Goal: Find specific page/section: Find specific page/section

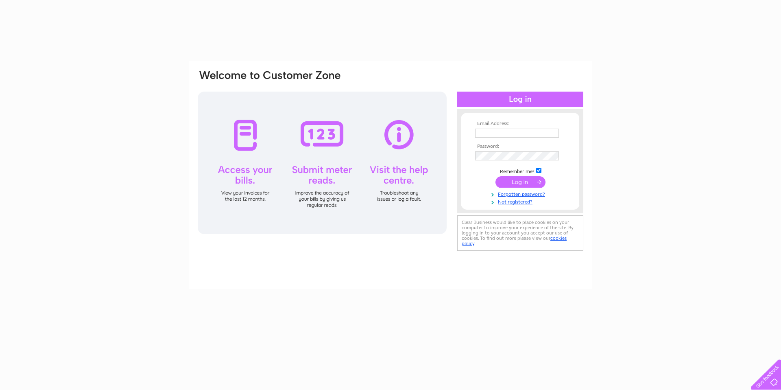
type input "Birchonskye@gmail.com"
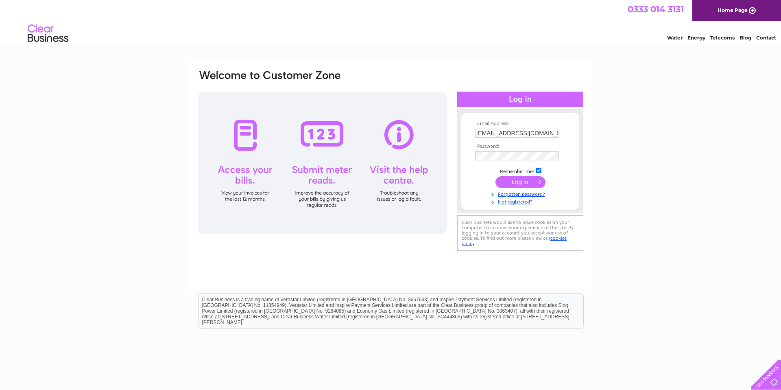
click at [516, 182] on input "submit" at bounding box center [521, 181] width 50 height 11
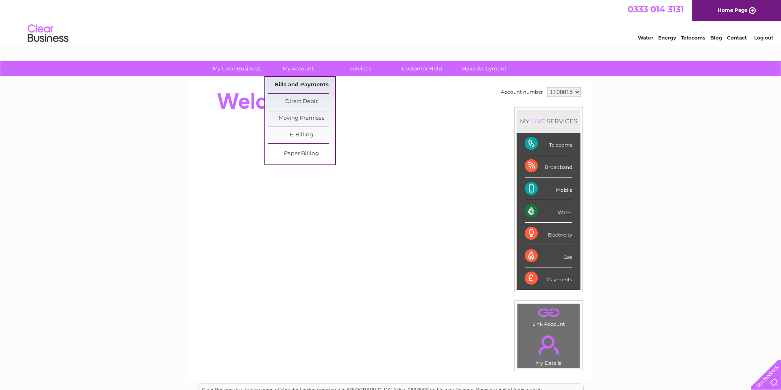
click at [308, 77] on link "Bills and Payments" at bounding box center [301, 85] width 67 height 16
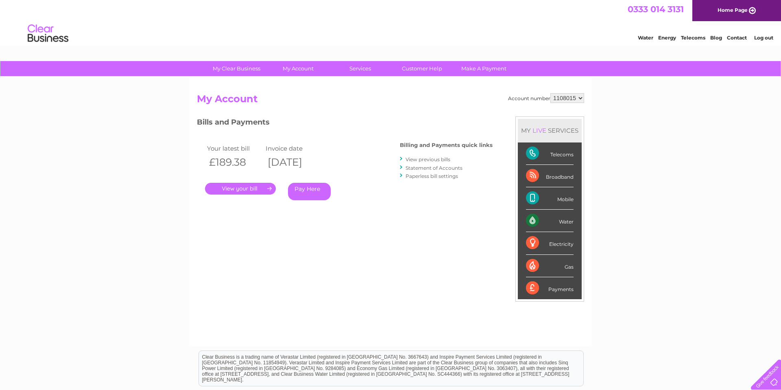
click at [427, 160] on link "View previous bills" at bounding box center [428, 159] width 45 height 6
